Goal: Task Accomplishment & Management: Manage account settings

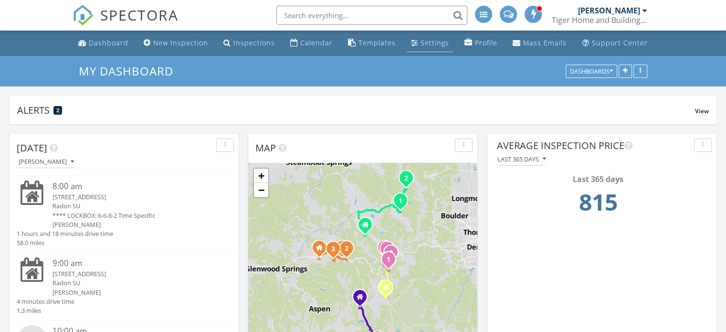
click at [437, 44] on div "Settings" at bounding box center [435, 42] width 29 height 9
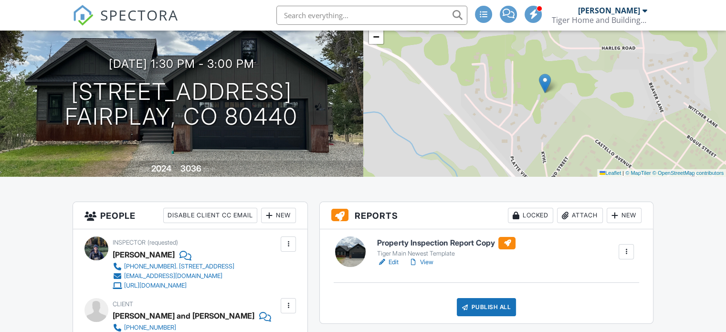
scroll to position [239, 0]
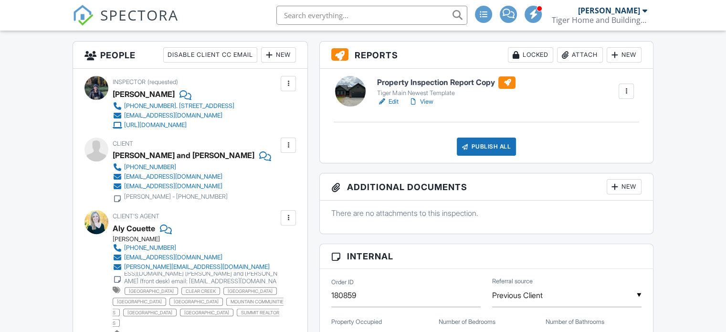
click at [628, 96] on div at bounding box center [627, 91] width 10 height 10
click at [564, 91] on div "Property Inspection Report Copy Tiger Main Newest Template Edit View Quick Publ…" at bounding box center [505, 91] width 268 height 31
click at [628, 63] on div "New" at bounding box center [624, 54] width 35 height 15
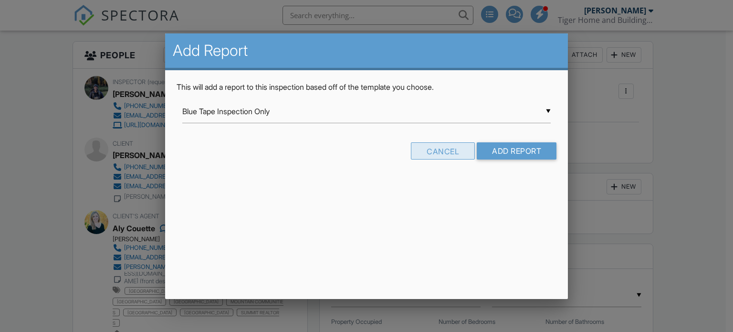
click at [445, 149] on div "Cancel" at bounding box center [443, 150] width 64 height 17
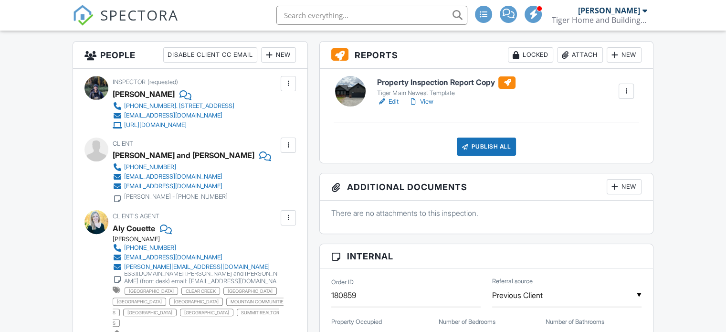
click at [625, 96] on div at bounding box center [627, 91] width 10 height 10
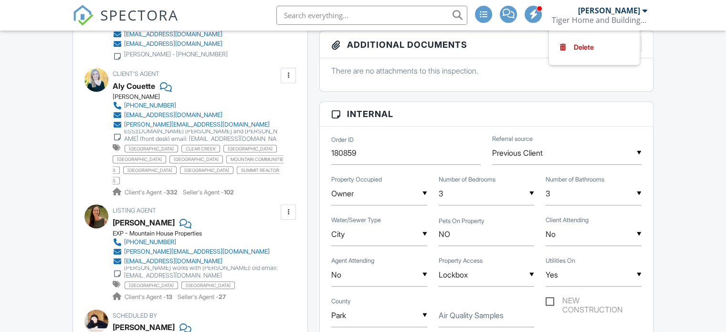
scroll to position [286, 0]
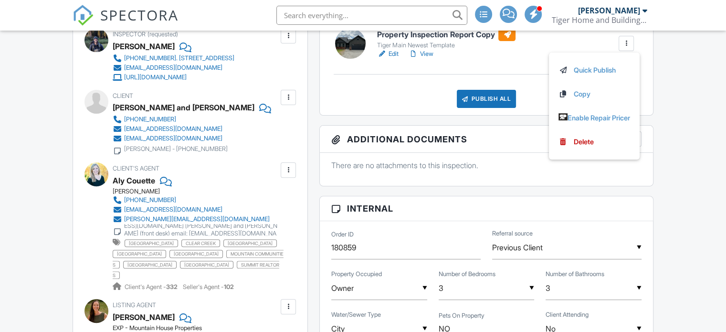
click at [390, 59] on link "Edit" at bounding box center [387, 54] width 21 height 10
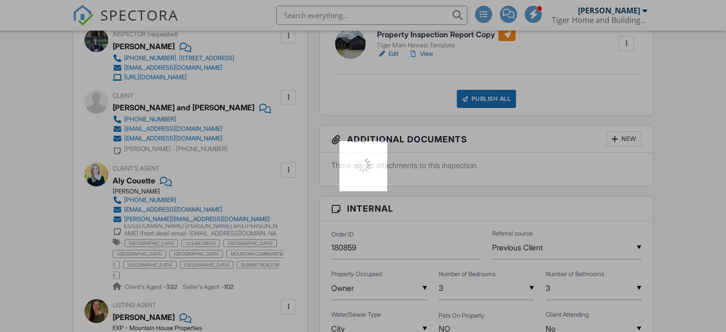
scroll to position [296, 0]
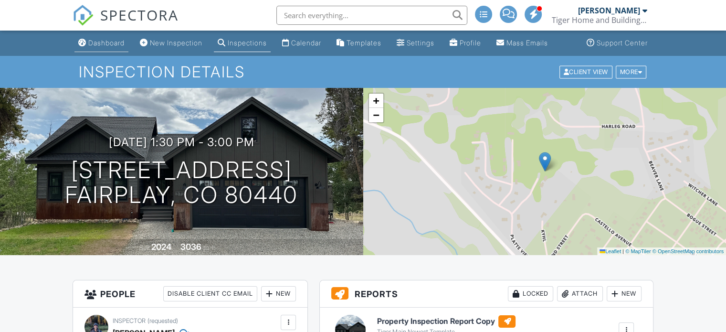
click at [97, 47] on div "Dashboard" at bounding box center [106, 43] width 36 height 8
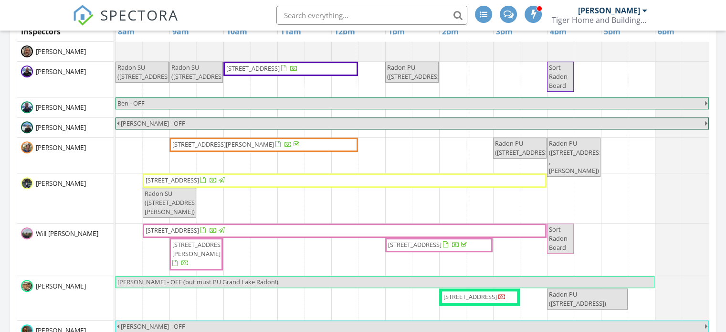
scroll to position [477, 0]
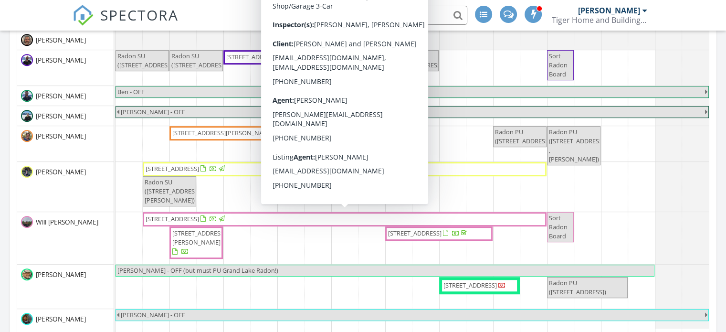
click at [313, 216] on span "403 Revett Dr, Breckenridge 80424" at bounding box center [345, 219] width 400 height 10
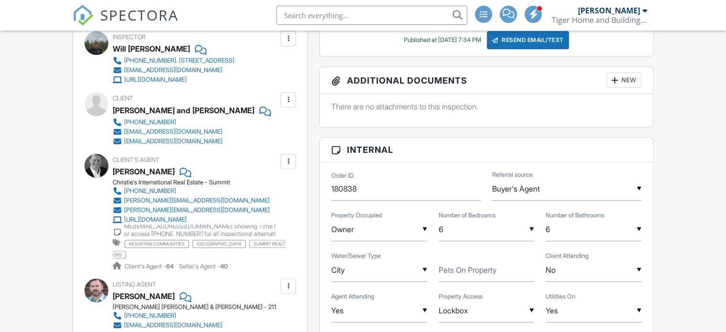
scroll to position [248, 0]
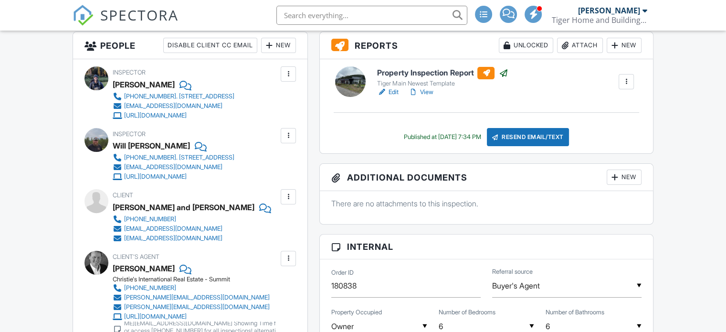
click at [393, 97] on link "Edit" at bounding box center [387, 92] width 21 height 10
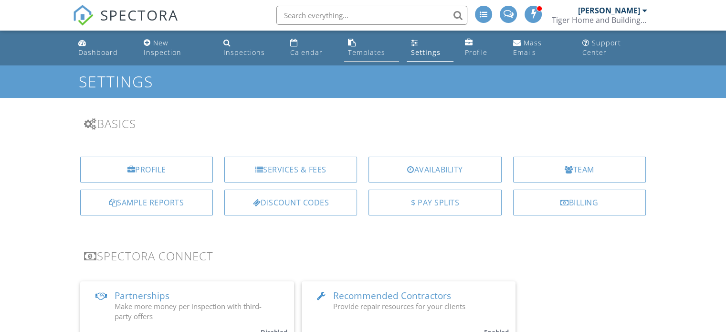
click at [383, 48] on div "Templates" at bounding box center [366, 52] width 37 height 9
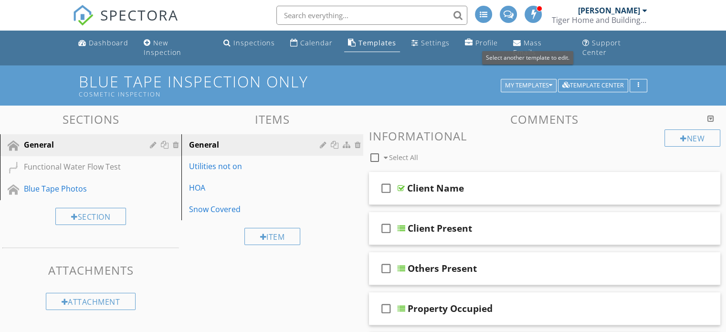
click at [551, 82] on icon "button" at bounding box center [550, 85] width 3 height 7
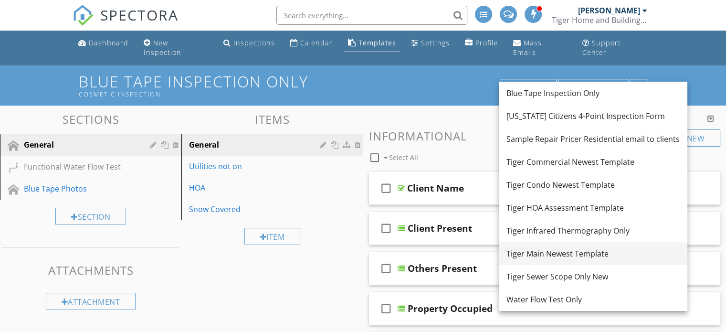
click at [561, 251] on div "Tiger Main Newest Template" at bounding box center [592, 253] width 173 height 11
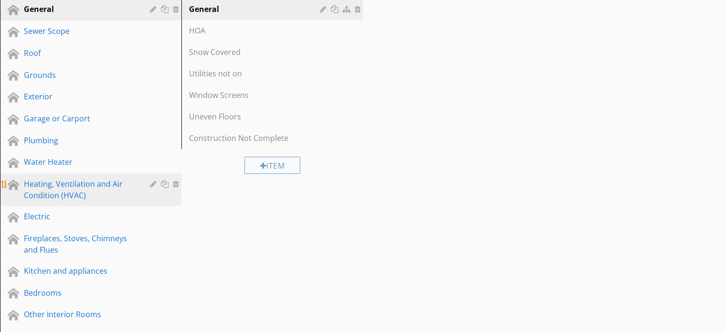
scroll to position [143, 0]
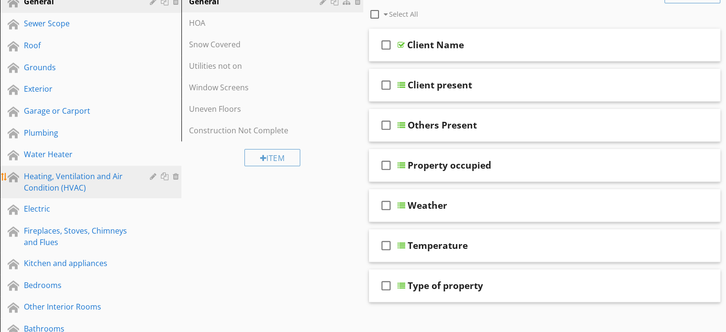
click at [92, 172] on div "Heating, Ventilation and Air Condition (HVAC)" at bounding box center [80, 181] width 112 height 23
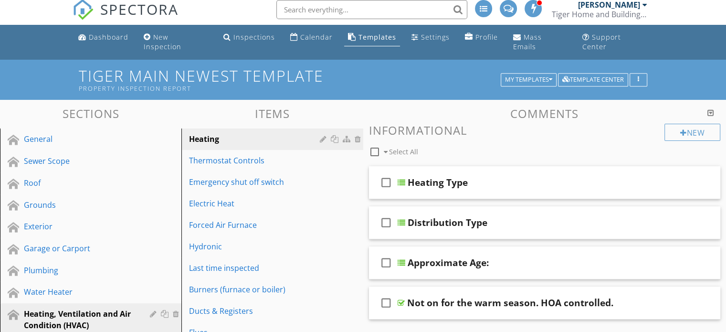
scroll to position [0, 0]
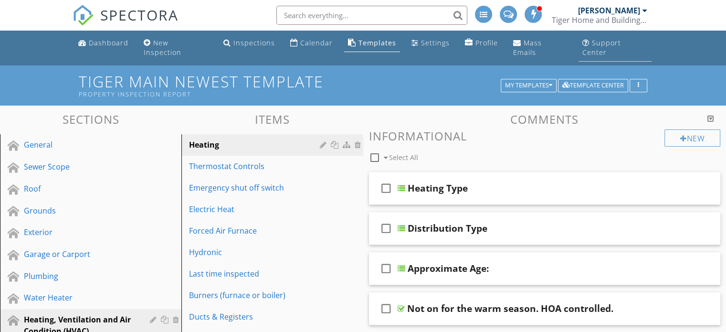
click at [621, 40] on div "Support Center" at bounding box center [601, 47] width 39 height 19
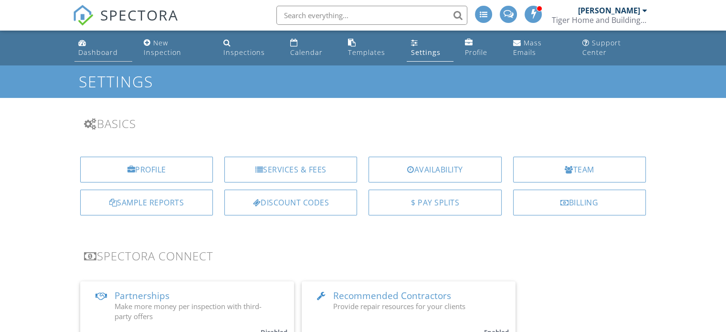
click at [113, 48] on div "Dashboard" at bounding box center [98, 52] width 40 height 9
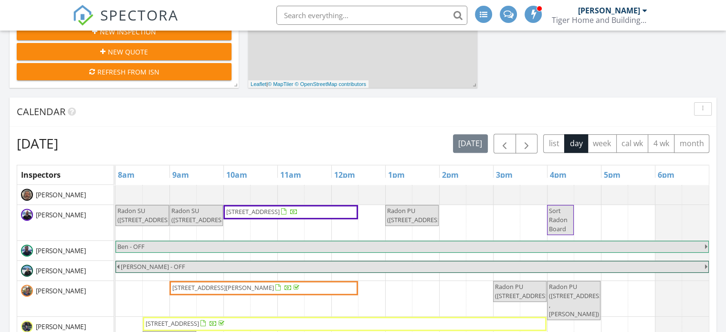
scroll to position [370, 0]
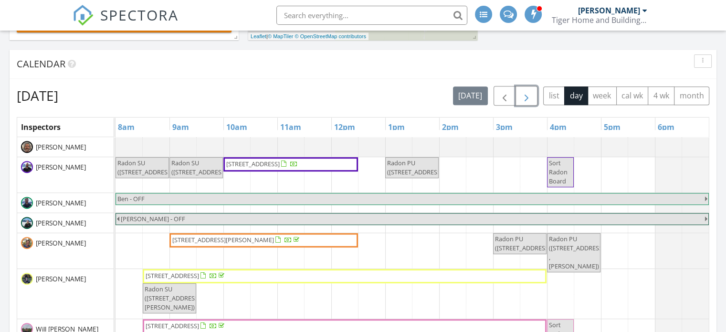
click at [529, 97] on span "button" at bounding box center [526, 95] width 11 height 11
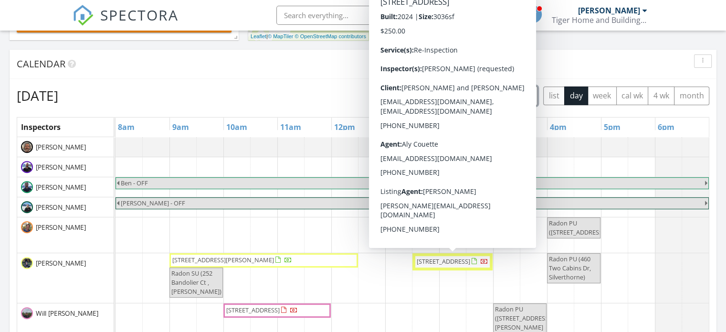
click at [442, 259] on span "372 Park View Rd , Fairplay 80440" at bounding box center [443, 261] width 53 height 9
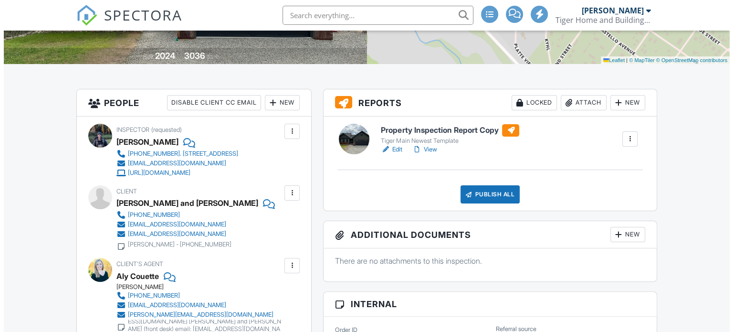
scroll to position [200, 0]
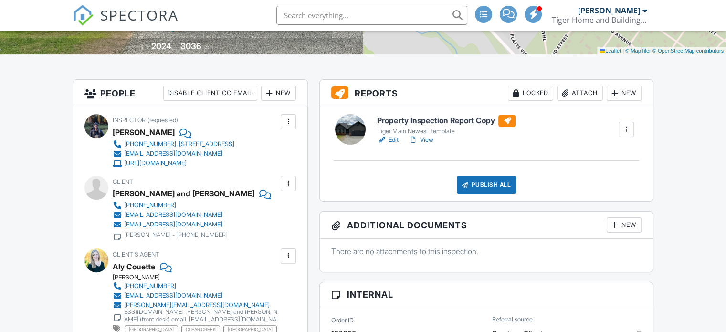
click at [627, 134] on div at bounding box center [627, 130] width 10 height 10
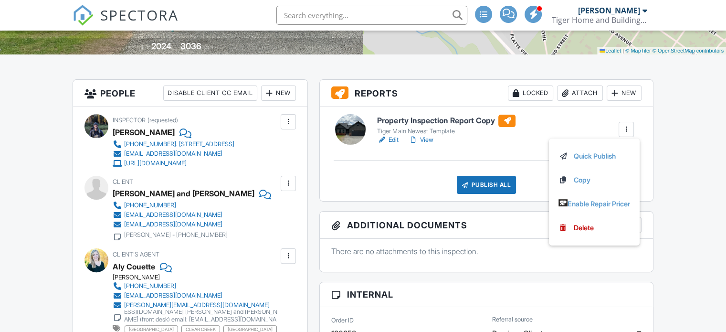
click at [621, 101] on div "New" at bounding box center [624, 92] width 35 height 15
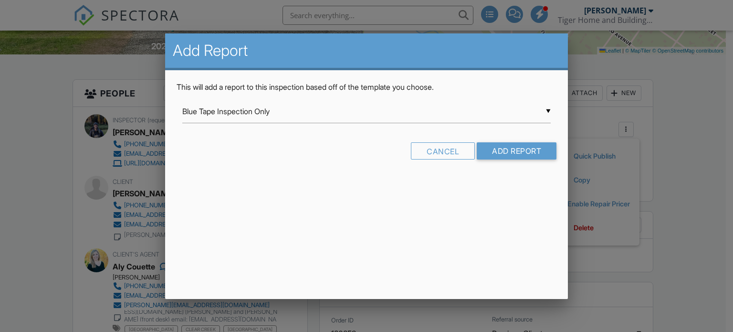
click at [550, 110] on div "▼ Blue Tape Inspection Only Blue Tape Inspection Only [US_STATE] Citizens 4-Poi…" at bounding box center [366, 111] width 369 height 23
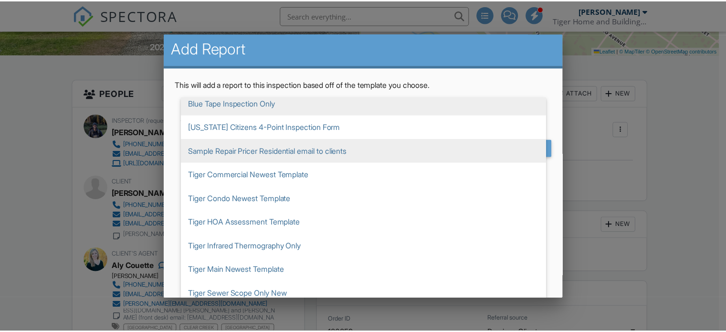
scroll to position [0, 0]
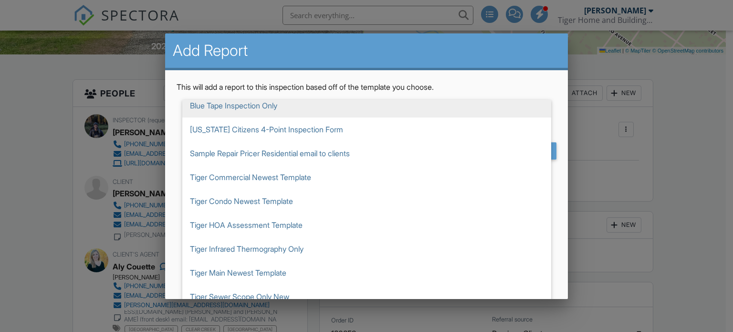
click at [705, 115] on div at bounding box center [366, 159] width 733 height 415
